Goal: Navigation & Orientation: Go to known website

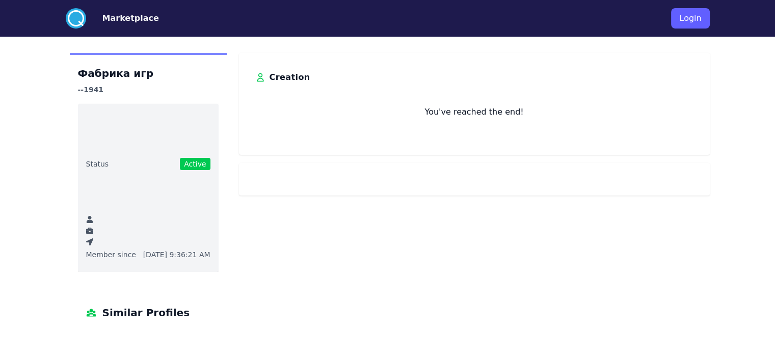
click at [709, 24] on button "Login" at bounding box center [690, 18] width 38 height 20
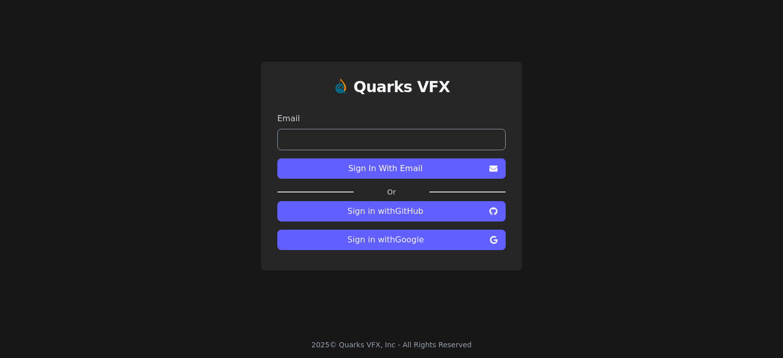
drag, startPoint x: 380, startPoint y: 243, endPoint x: 484, endPoint y: 256, distance: 105.3
click at [379, 243] on span "Sign in with Google" at bounding box center [385, 240] width 200 height 12
